Goal: Task Accomplishment & Management: Manage account settings

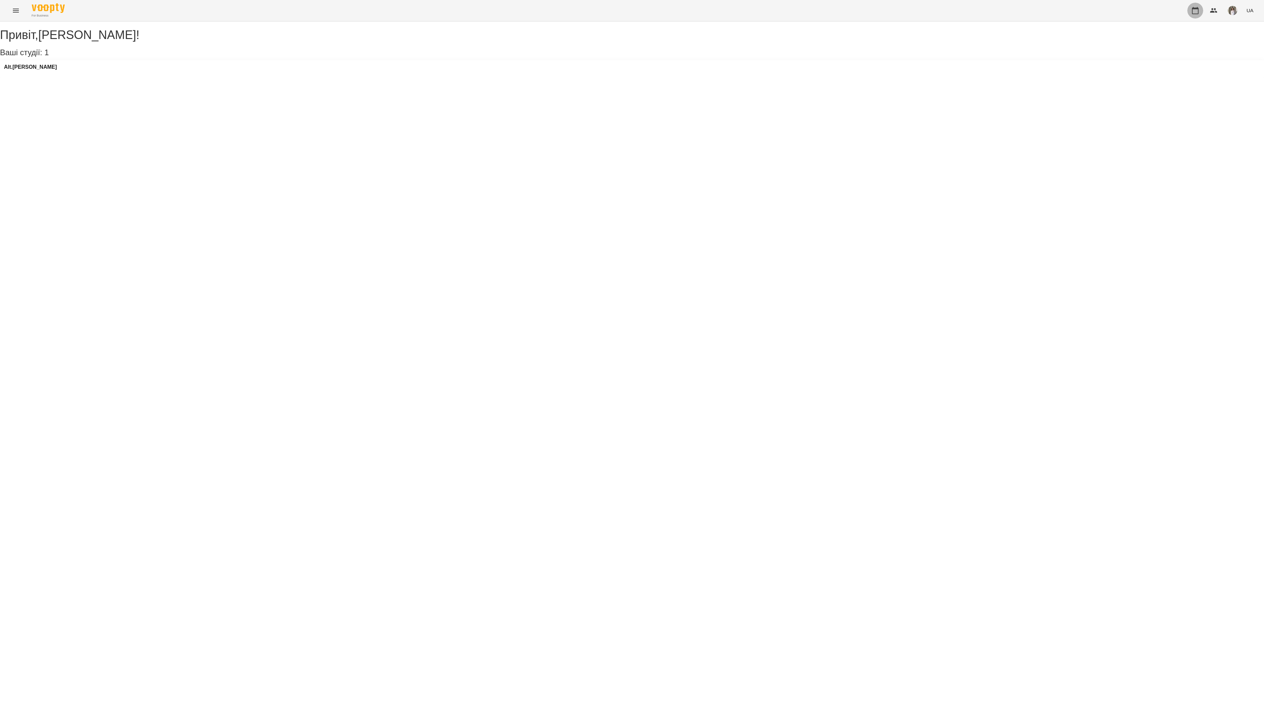
click at [1189, 12] on button "button" at bounding box center [1195, 11] width 16 height 16
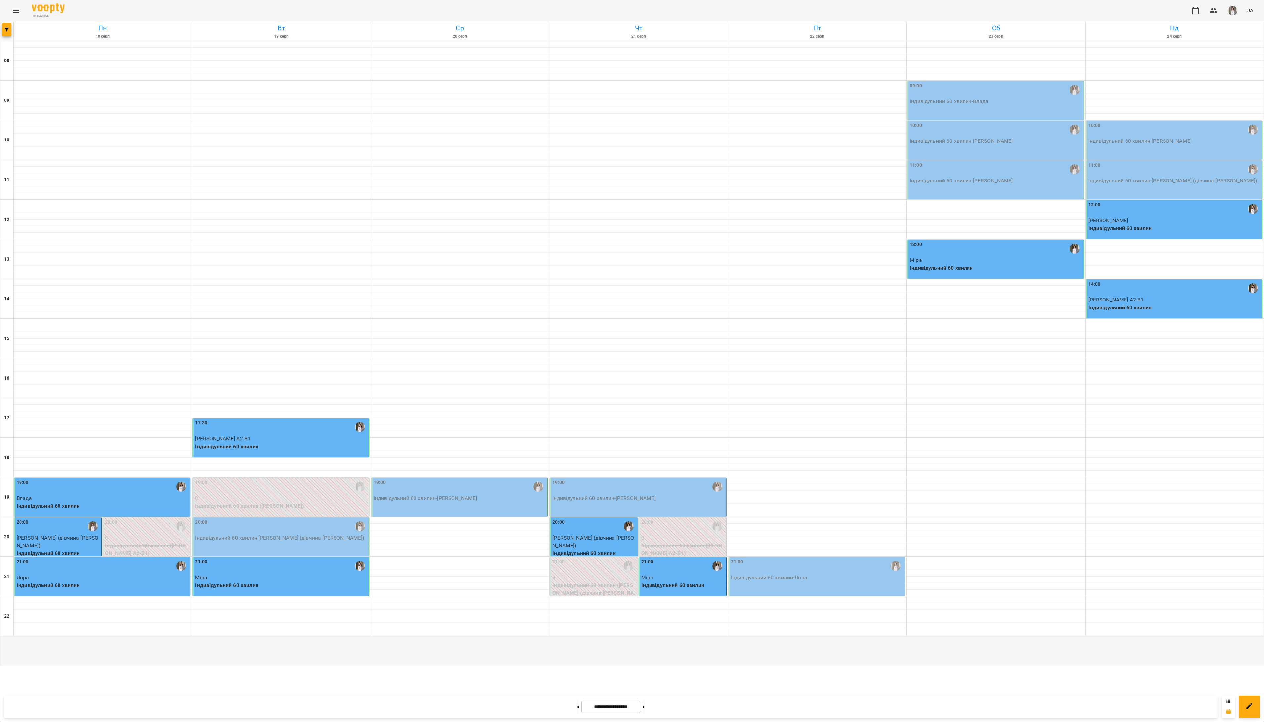
drag, startPoint x: 317, startPoint y: 465, endPoint x: 314, endPoint y: 461, distance: 5.7
click at [314, 434] on div "17:30" at bounding box center [281, 426] width 172 height 15
click at [267, 447] on button "Скасувати Урок" at bounding box center [256, 450] width 116 height 12
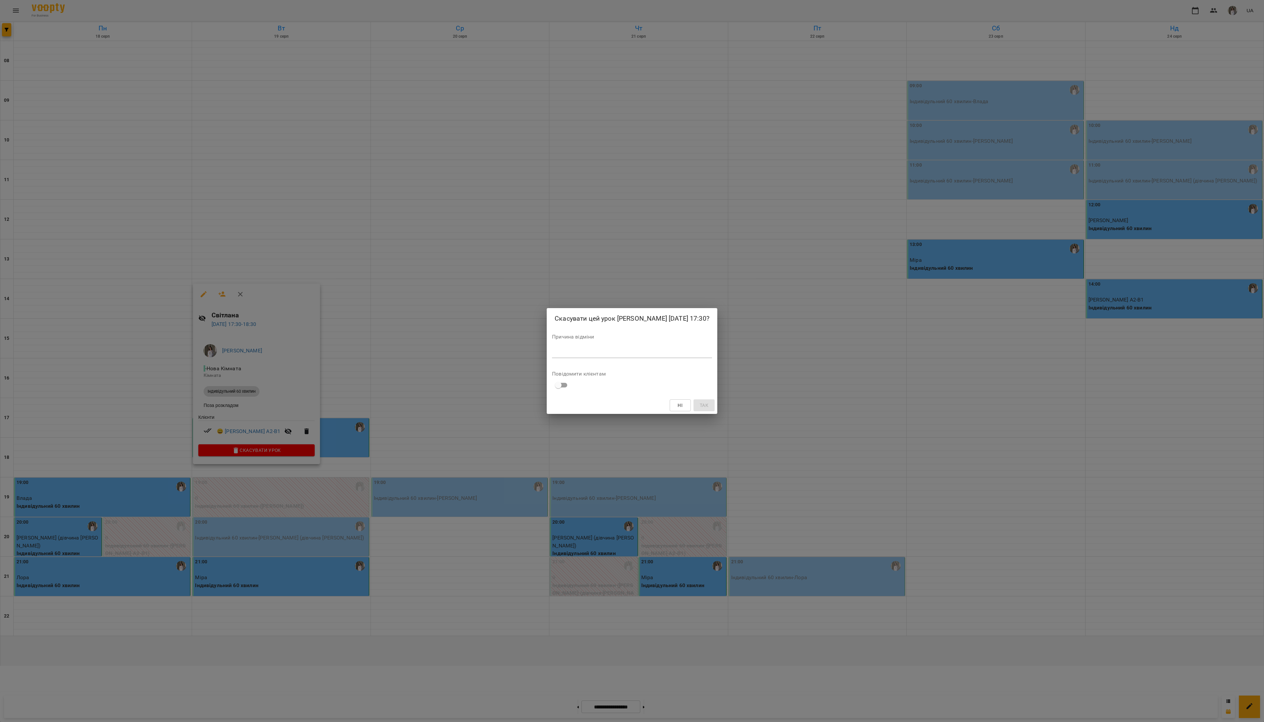
click at [593, 356] on div "*" at bounding box center [632, 352] width 160 height 11
type textarea "*"
click at [698, 406] on span "Так" at bounding box center [703, 405] width 11 height 8
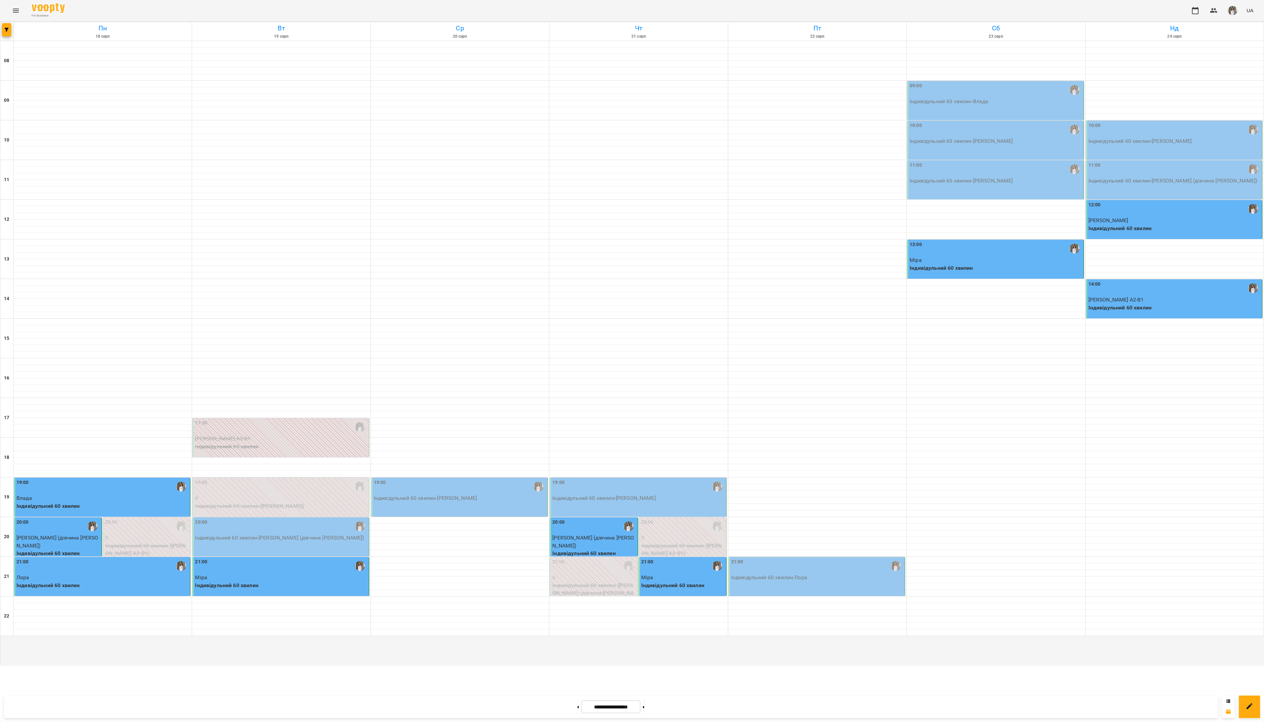
click at [309, 534] on div "20:00" at bounding box center [281, 525] width 172 height 15
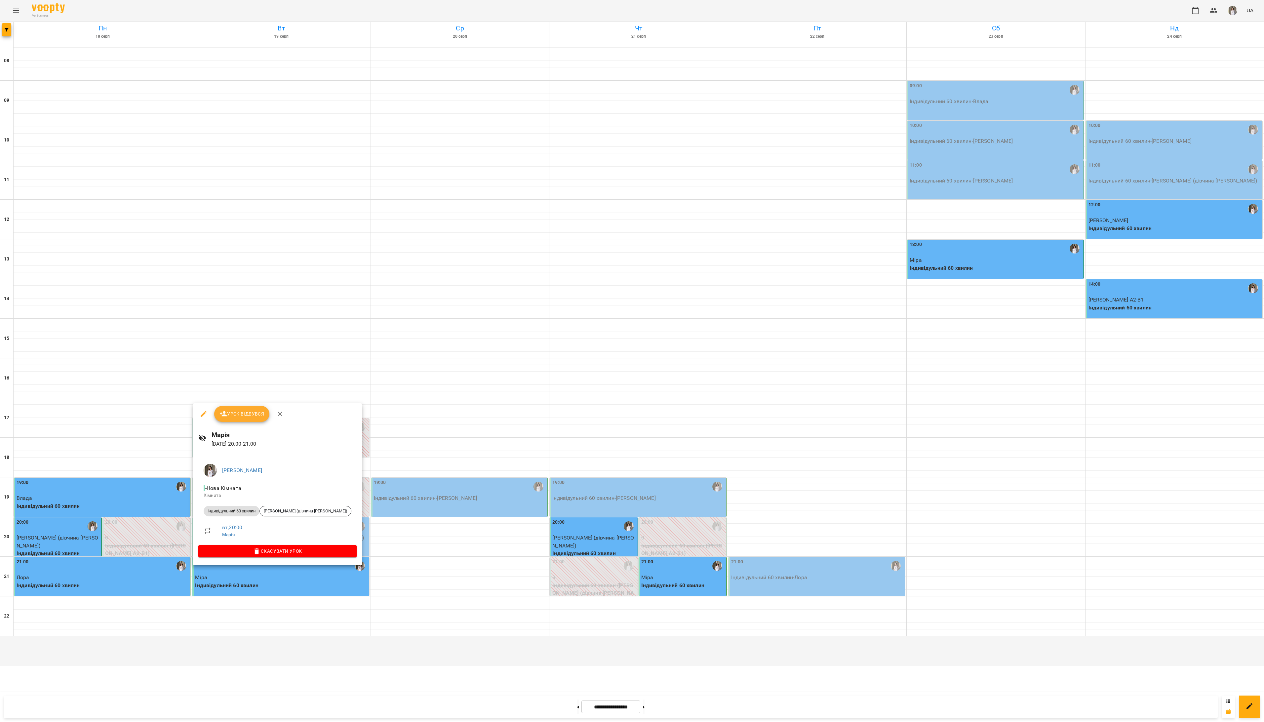
click at [237, 413] on span "Урок відбувся" at bounding box center [241, 414] width 45 height 8
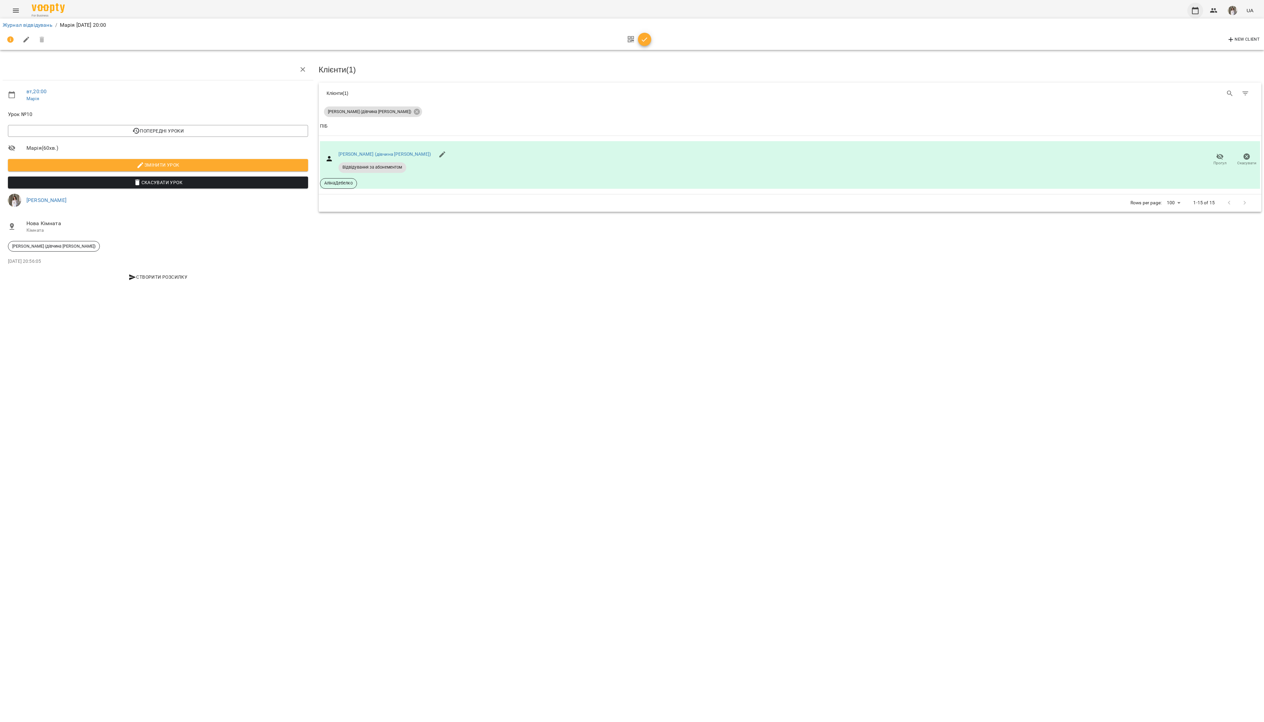
click at [1188, 11] on button "button" at bounding box center [1195, 11] width 16 height 16
